Goal: Task Accomplishment & Management: Complete application form

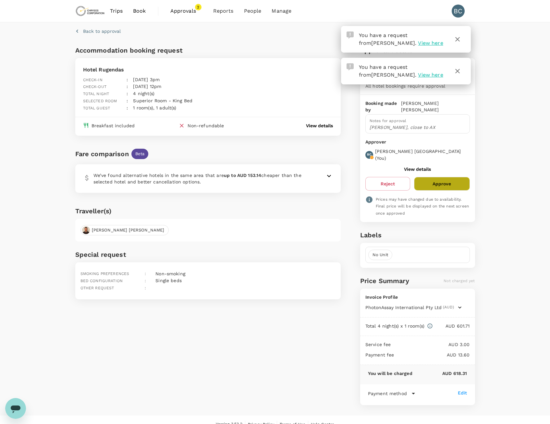
click at [446, 177] on button "Approve" at bounding box center [442, 184] width 56 height 14
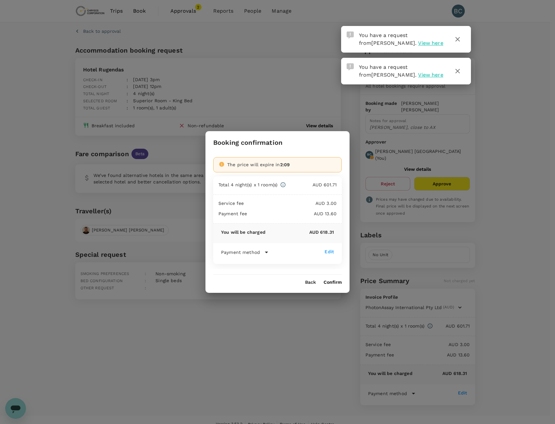
click at [331, 282] on button "Confirm" at bounding box center [333, 282] width 18 height 5
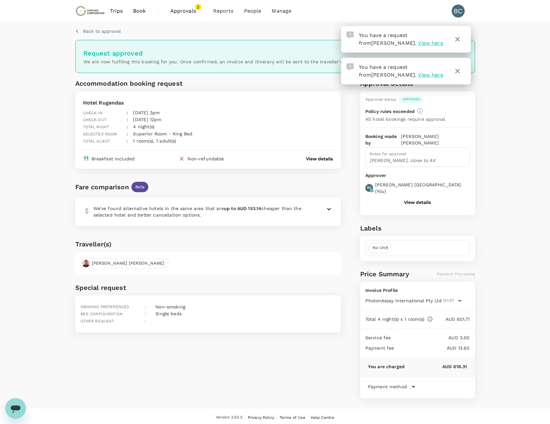
click at [179, 6] on span "Approvals 2" at bounding box center [186, 11] width 32 height 10
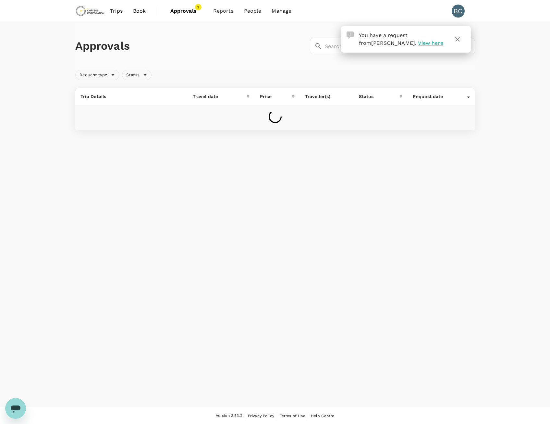
click at [418, 44] on span "View here" at bounding box center [430, 43] width 25 height 6
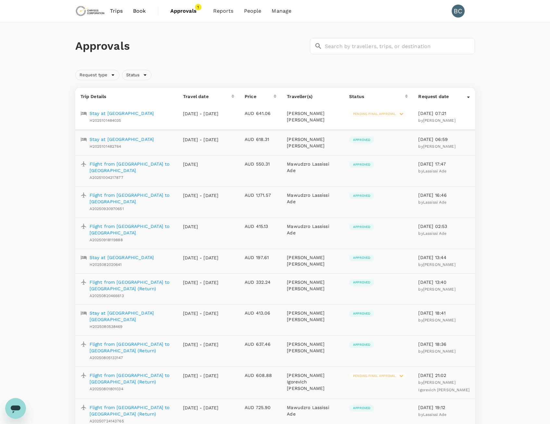
click at [359, 113] on span "Pending final approval" at bounding box center [374, 114] width 51 height 5
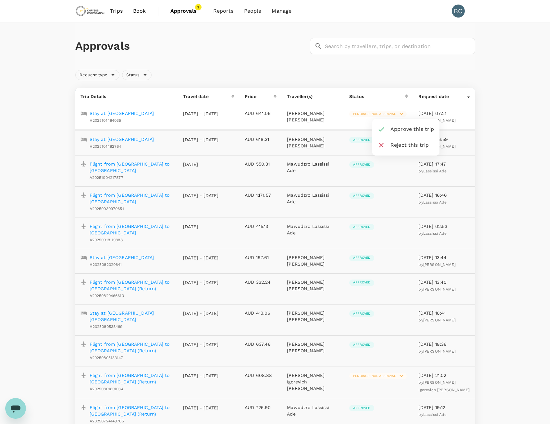
click at [405, 122] on li "Approve this trip" at bounding box center [405, 129] width 67 height 16
